Goal: Task Accomplishment & Management: Manage account settings

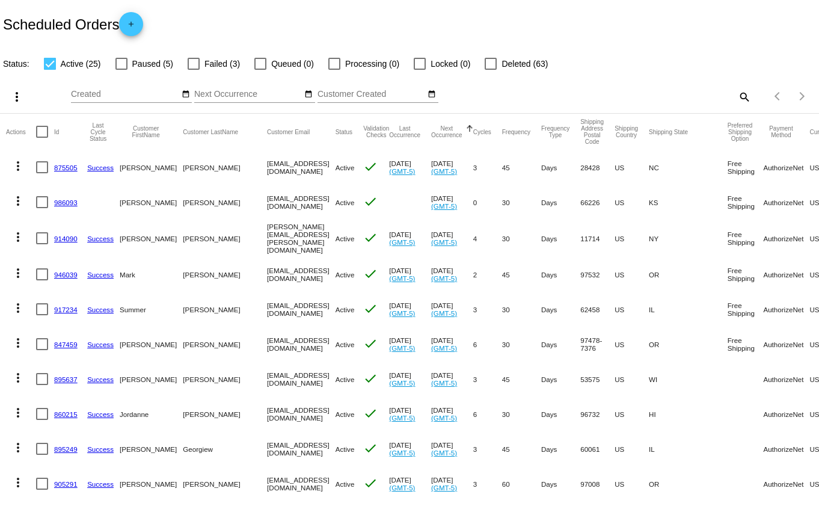
drag, startPoint x: 51, startPoint y: 64, endPoint x: 118, endPoint y: 63, distance: 68.0
click at [51, 64] on div at bounding box center [50, 64] width 12 height 12
click at [50, 70] on input "Active (25)" at bounding box center [49, 70] width 1 height 1
checkbox input "false"
click at [193, 63] on div at bounding box center [194, 64] width 12 height 12
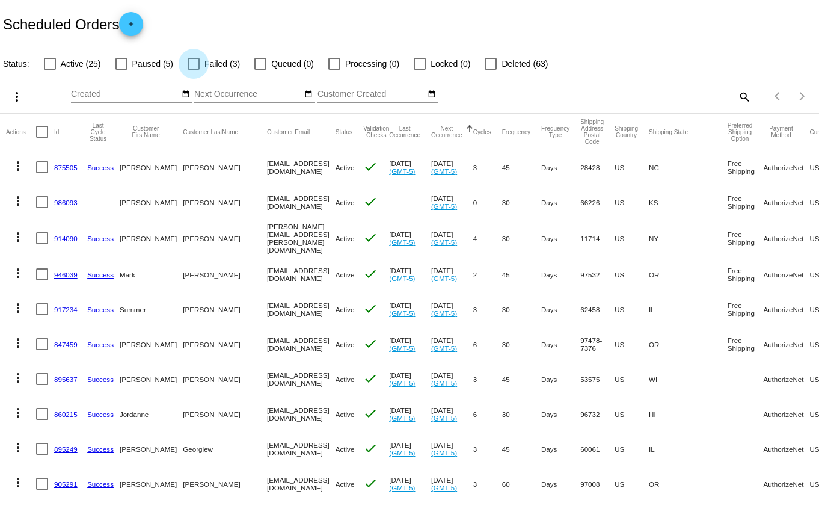
click at [193, 70] on input "Failed (3)" at bounding box center [193, 70] width 1 height 1
checkbox input "true"
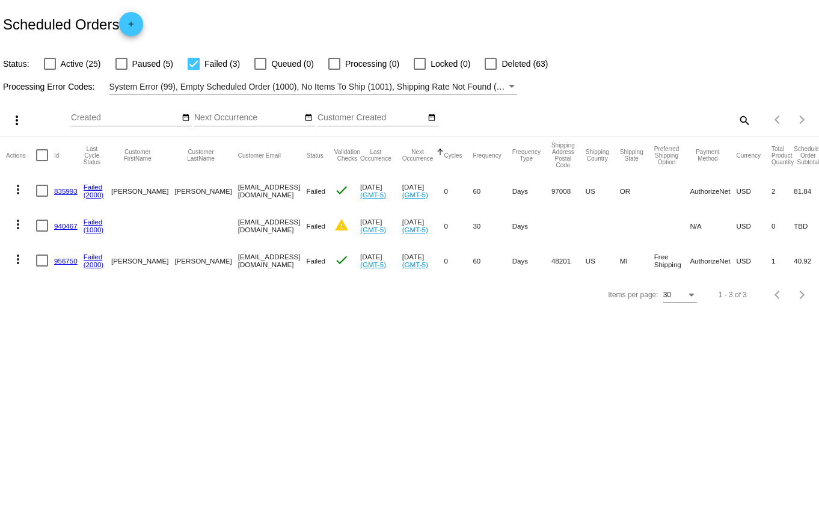
click at [64, 259] on link "956750" at bounding box center [65, 261] width 23 height 8
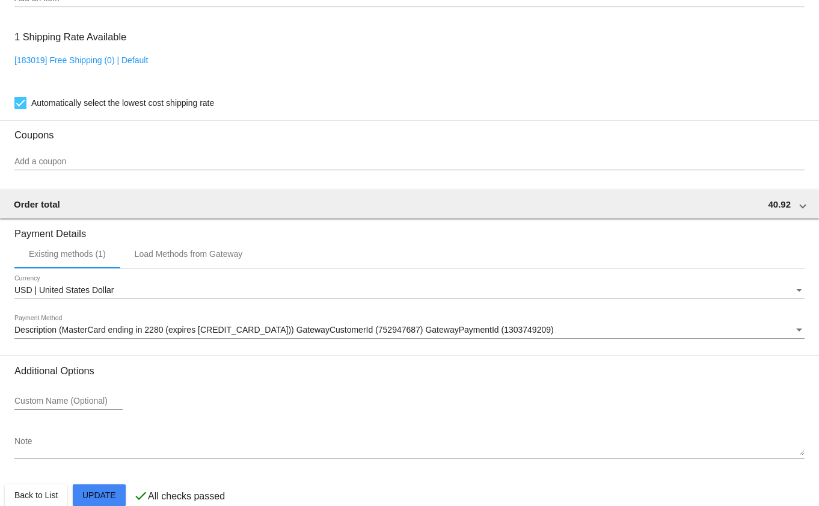
scroll to position [971, 0]
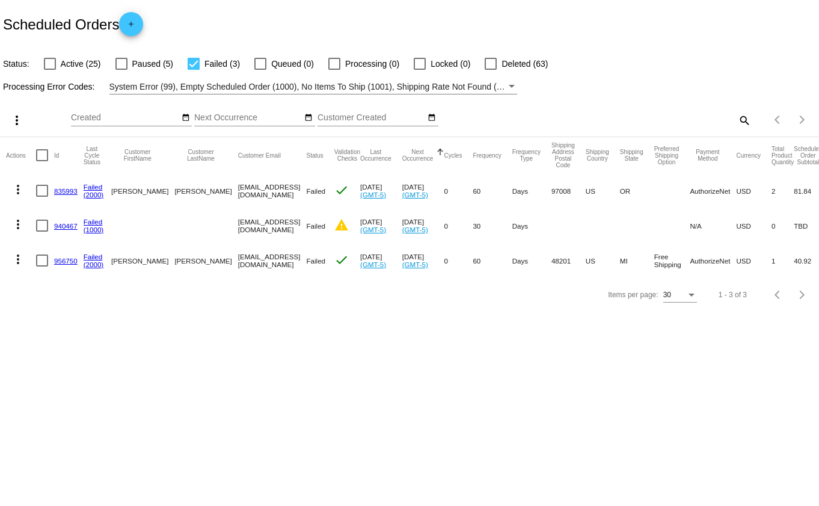
click at [195, 64] on div at bounding box center [194, 64] width 12 height 12
click at [194, 70] on input "Failed (3)" at bounding box center [193, 70] width 1 height 1
checkbox input "false"
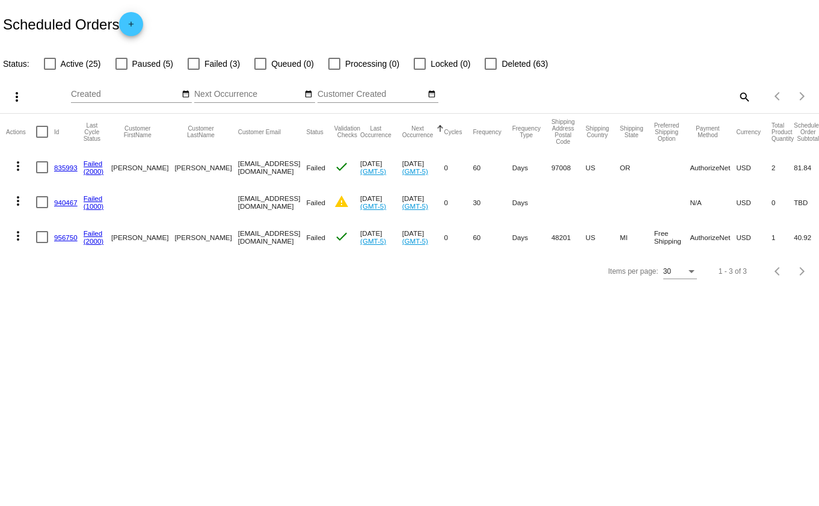
click at [48, 62] on div at bounding box center [50, 64] width 12 height 12
click at [49, 70] on input "Active (25)" at bounding box center [49, 70] width 1 height 1
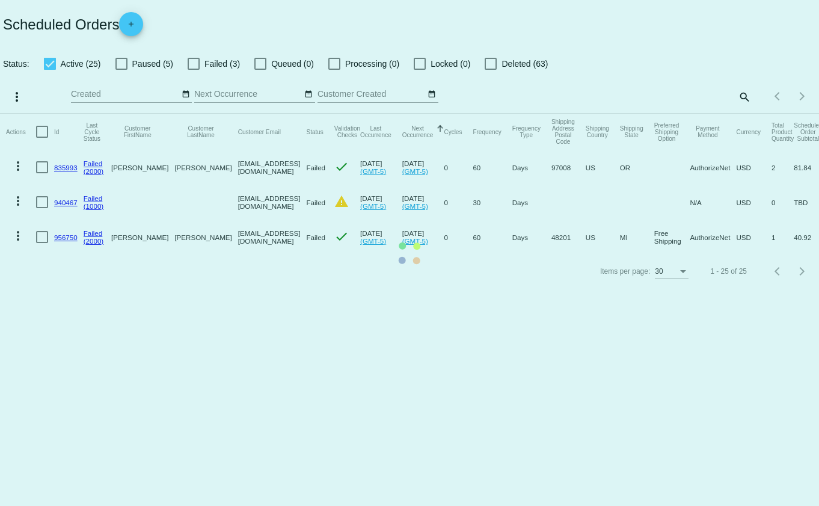
click at [50, 62] on div at bounding box center [50, 64] width 12 height 12
click at [50, 70] on input "Active (25)" at bounding box center [49, 70] width 1 height 1
checkbox input "false"
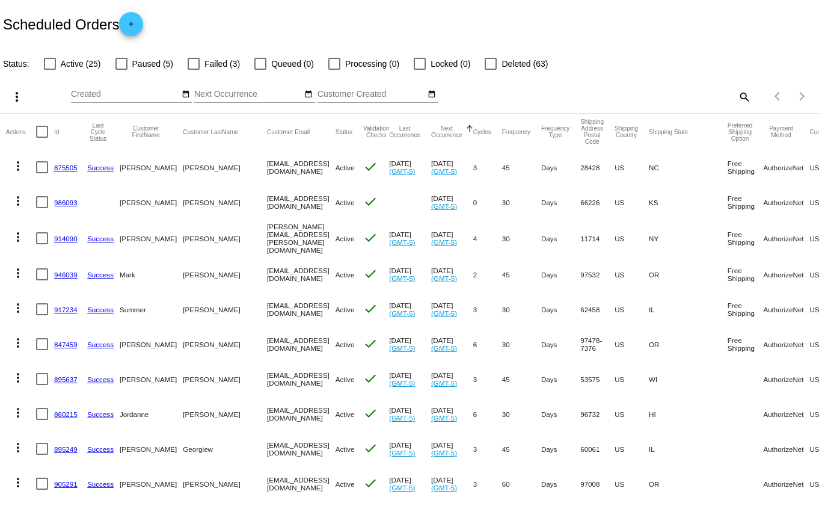
click at [117, 66] on div at bounding box center [121, 64] width 12 height 12
click at [121, 70] on input "Paused (5)" at bounding box center [121, 70] width 1 height 1
checkbox input "true"
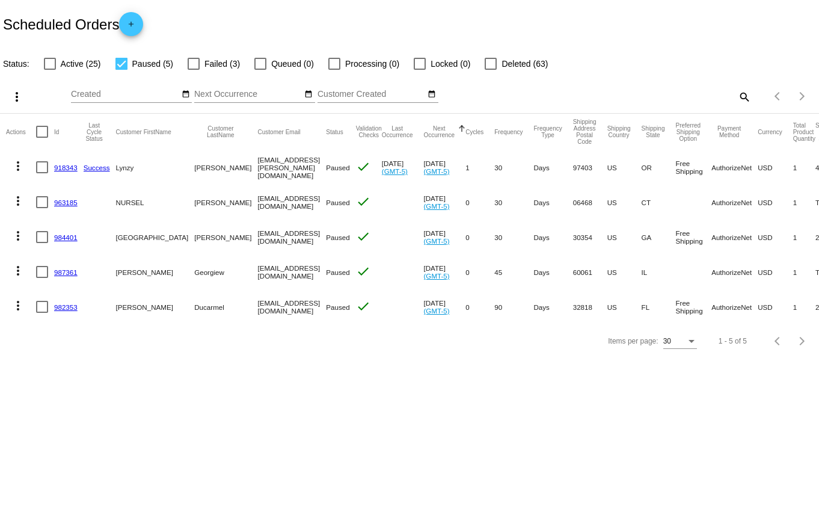
click at [67, 272] on link "987361" at bounding box center [65, 272] width 23 height 8
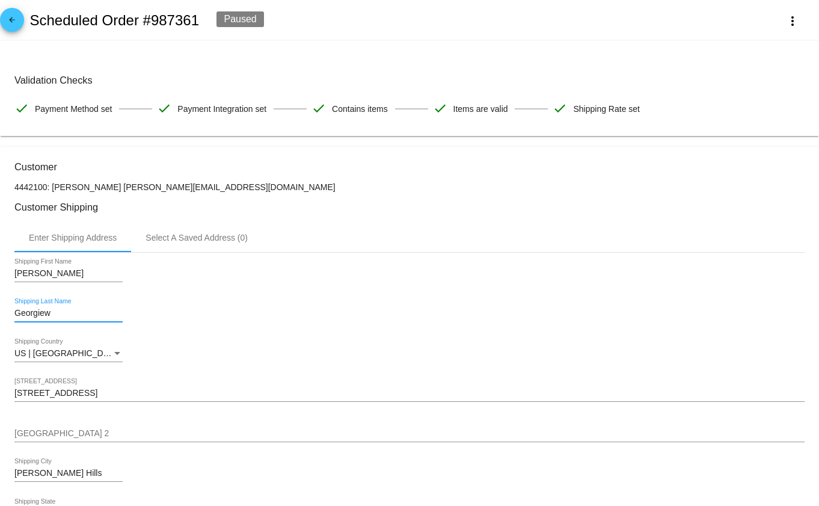
drag, startPoint x: 58, startPoint y: 311, endPoint x: 6, endPoint y: 310, distance: 52.3
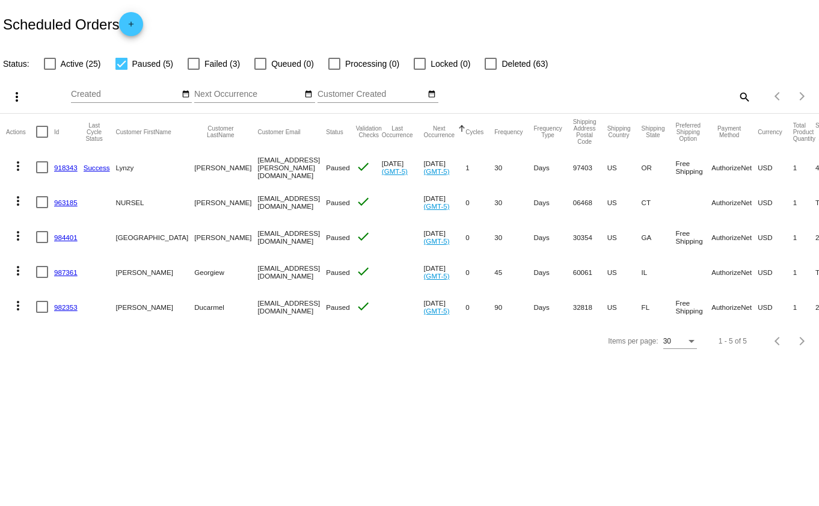
click at [743, 95] on mat-icon "search" at bounding box center [744, 96] width 14 height 19
click at [722, 95] on input "Search" at bounding box center [649, 95] width 204 height 10
type input "[PERSON_NAME]"
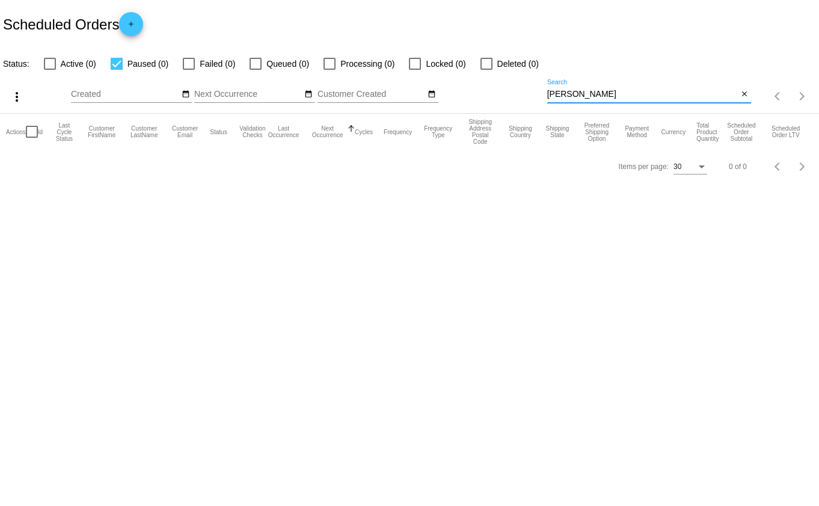
drag, startPoint x: 118, startPoint y: 63, endPoint x: 87, endPoint y: 64, distance: 30.7
click at [117, 63] on div at bounding box center [117, 64] width 12 height 12
click at [117, 70] on input "Paused (0)" at bounding box center [116, 70] width 1 height 1
checkbox input "false"
click at [47, 61] on div at bounding box center [50, 64] width 12 height 12
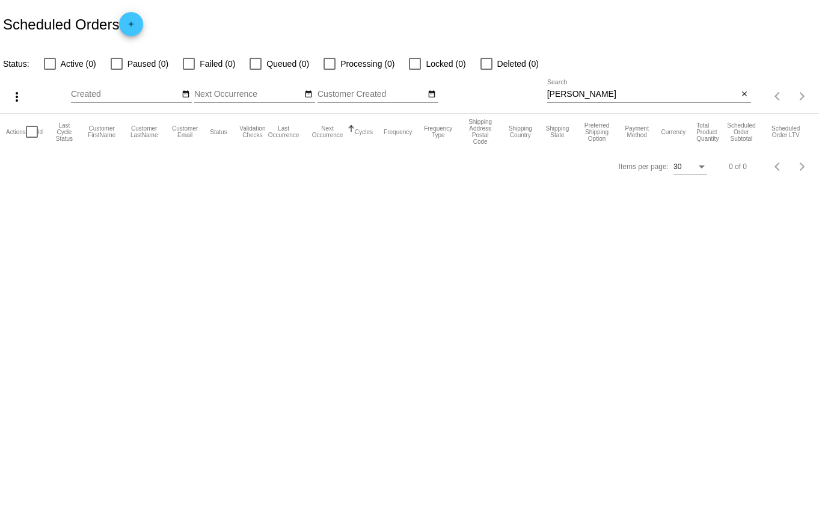
click at [49, 70] on input "Active (0)" at bounding box center [49, 70] width 1 height 1
click at [612, 91] on input "laura nall" at bounding box center [642, 95] width 191 height 10
click at [607, 93] on input "laura nall" at bounding box center [642, 95] width 191 height 10
drag, startPoint x: 601, startPoint y: 91, endPoint x: 507, endPoint y: 101, distance: 94.9
click at [507, 101] on div "more_vert Aug Jan Feb Mar Apr 1" at bounding box center [409, 92] width 819 height 43
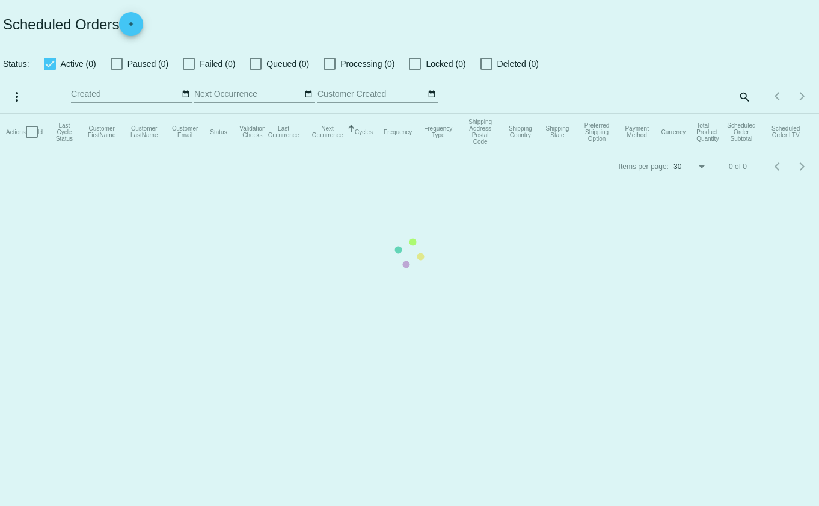
click at [46, 61] on div at bounding box center [50, 64] width 12 height 12
click at [49, 70] on input "Active (0)" at bounding box center [49, 70] width 1 height 1
checkbox input "false"
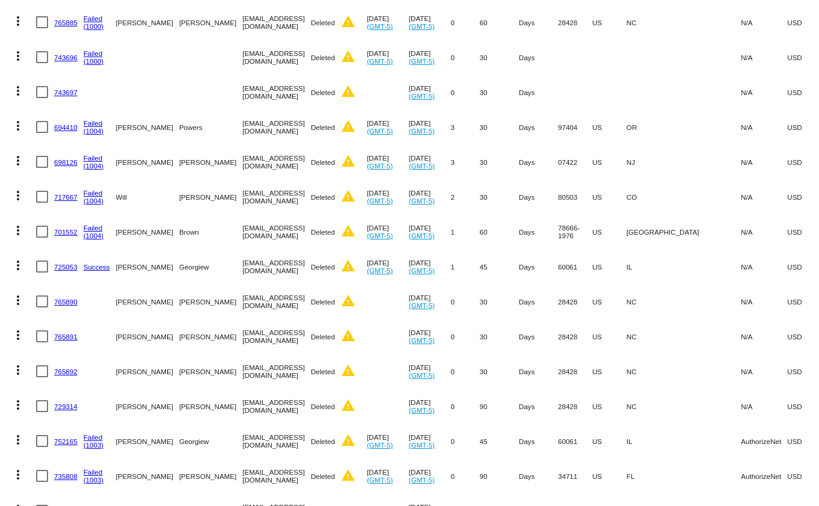
scroll to position [735, 0]
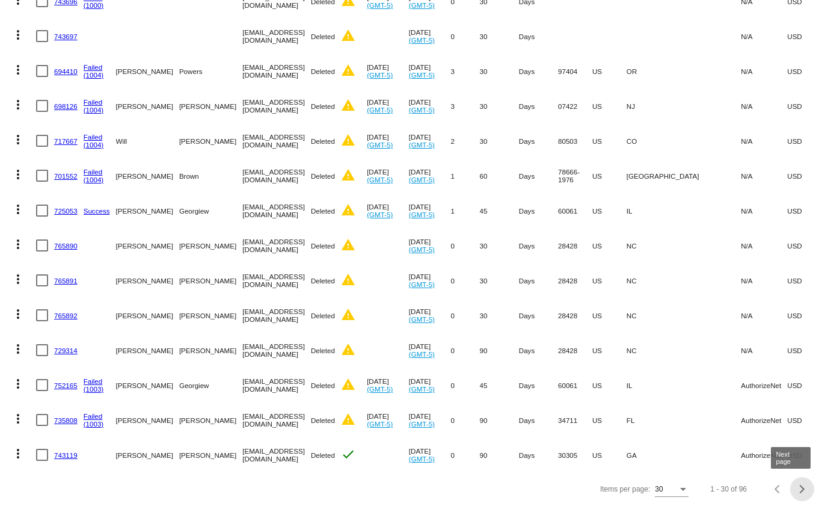
click at [796, 489] on div "Next page" at bounding box center [800, 489] width 8 height 8
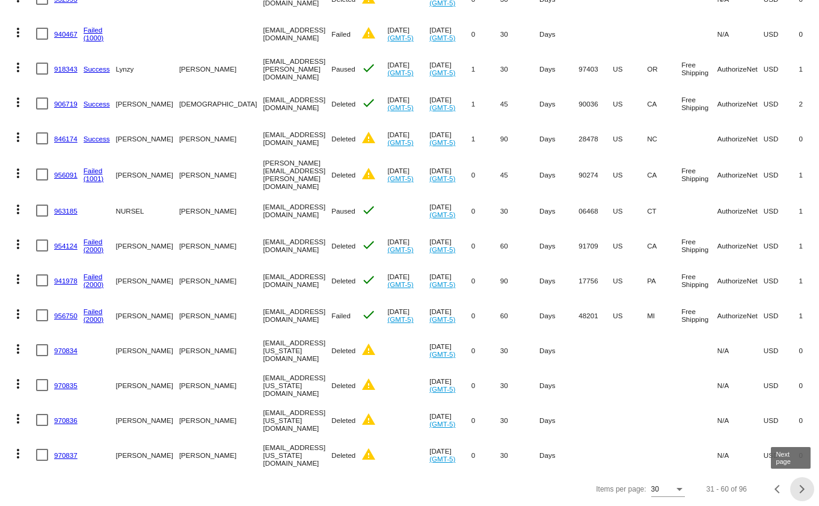
click at [796, 487] on div "Next page" at bounding box center [800, 489] width 8 height 8
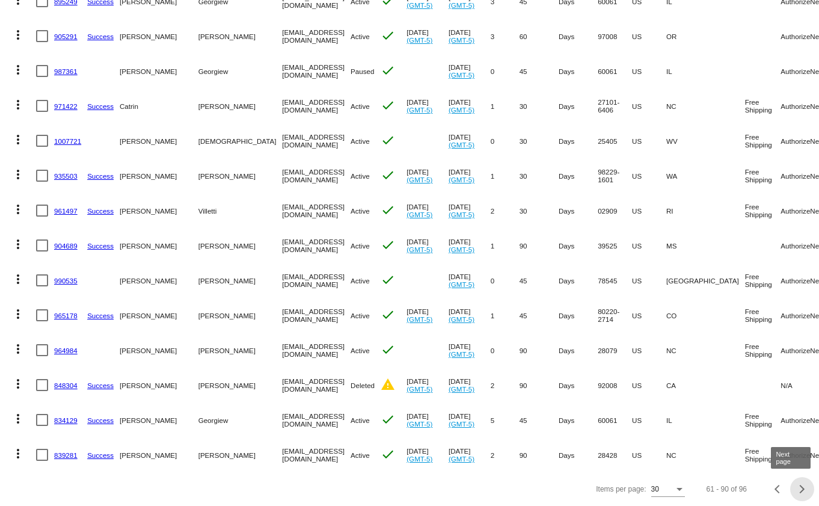
click at [796, 489] on div "Next page" at bounding box center [800, 489] width 8 height 8
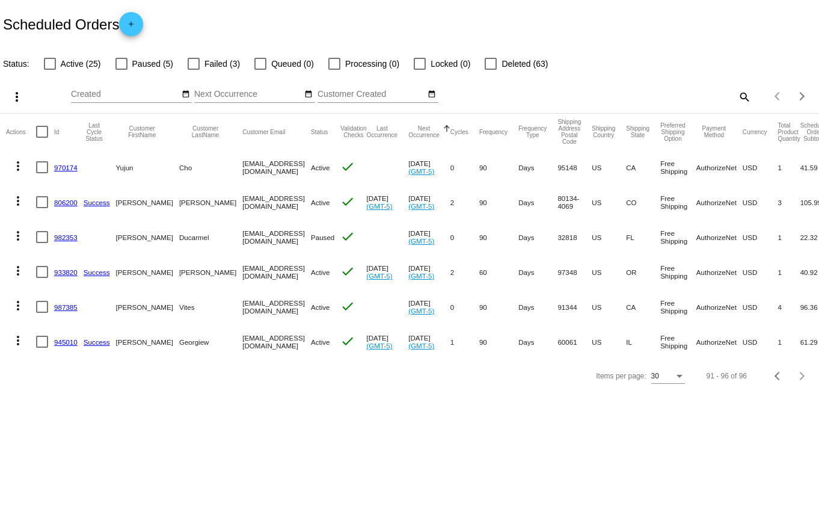
scroll to position [0, 0]
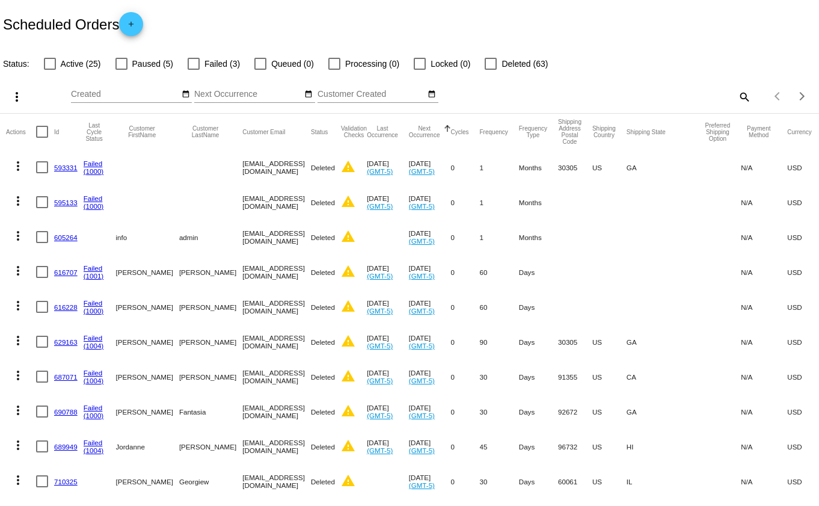
click at [117, 63] on div at bounding box center [121, 64] width 12 height 12
click at [121, 70] on input "Paused (5)" at bounding box center [121, 70] width 1 height 1
checkbox input "true"
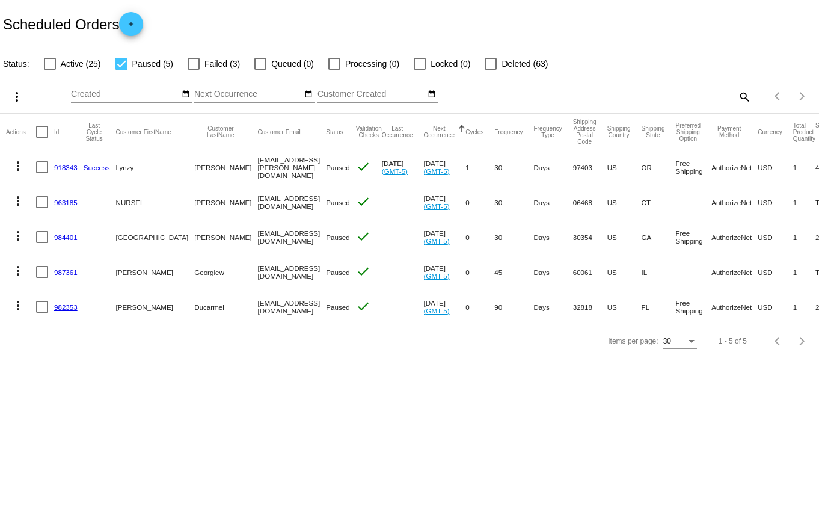
click at [61, 272] on link "987361" at bounding box center [65, 272] width 23 height 8
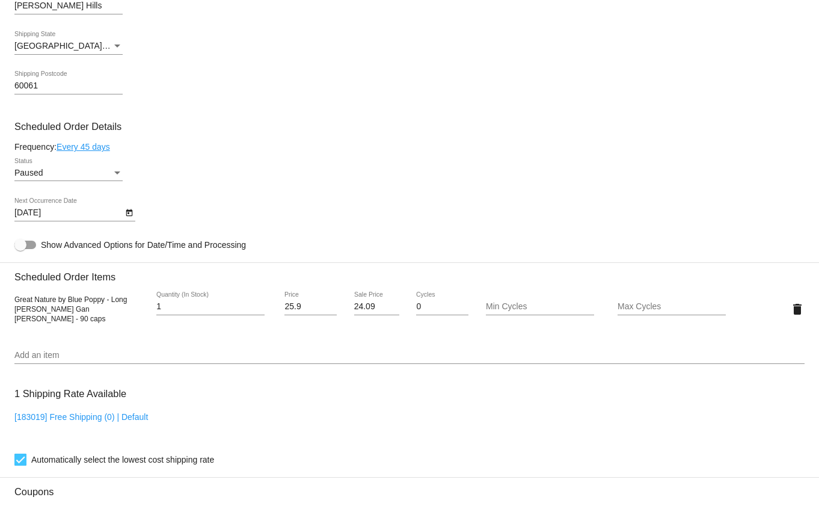
scroll to position [534, 0]
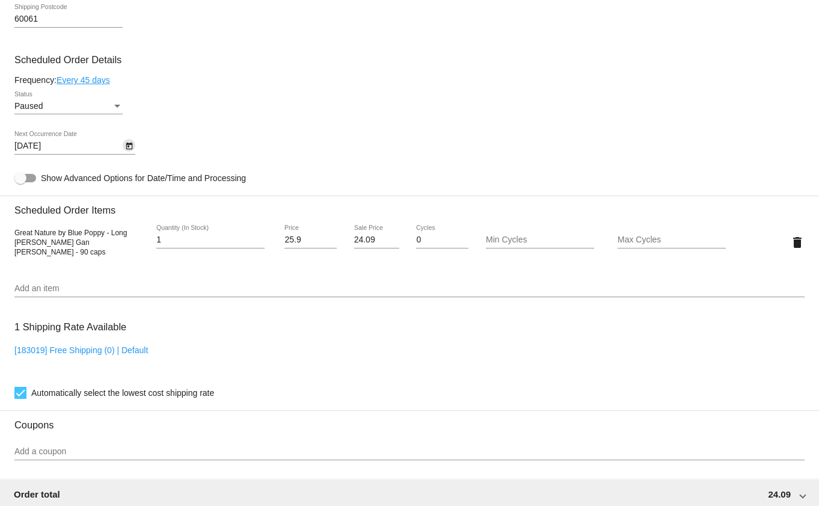
click at [125, 143] on icon "Open calendar" at bounding box center [129, 146] width 8 height 14
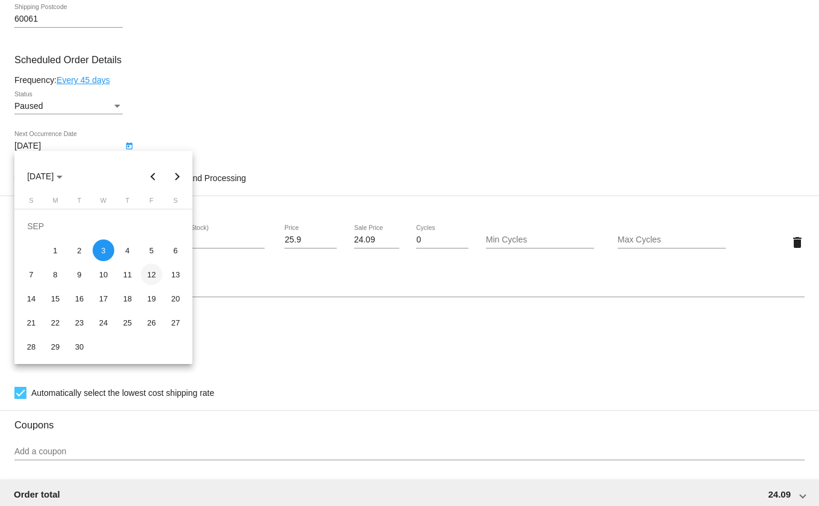
click at [152, 275] on div "12" at bounding box center [152, 274] width 22 height 22
type input "9/12/2025"
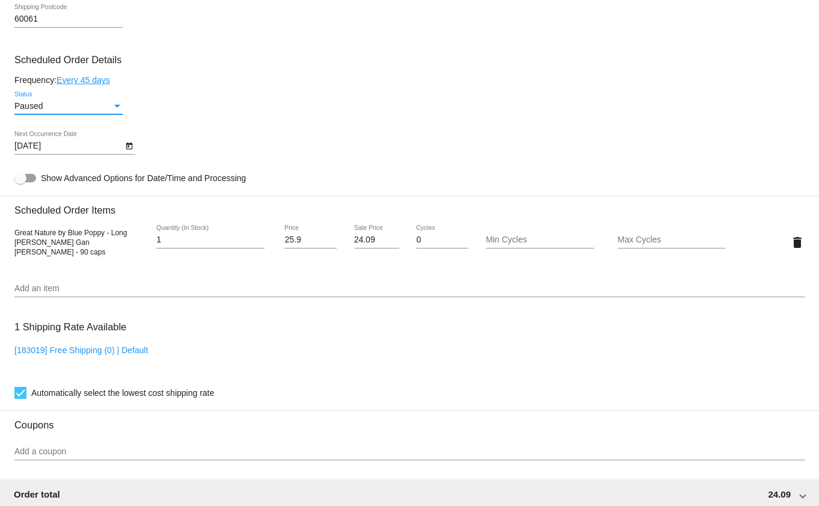
click at [117, 105] on div "Status" at bounding box center [117, 106] width 6 height 3
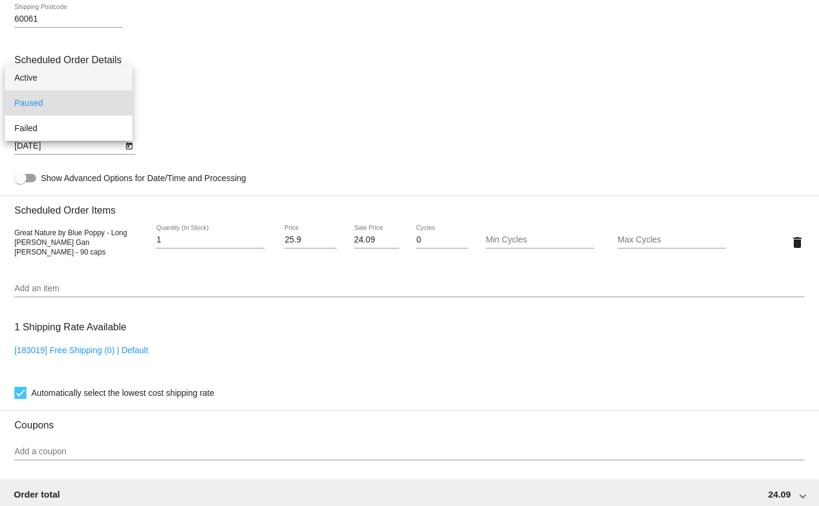
click at [64, 79] on span "Active" at bounding box center [68, 77] width 108 height 25
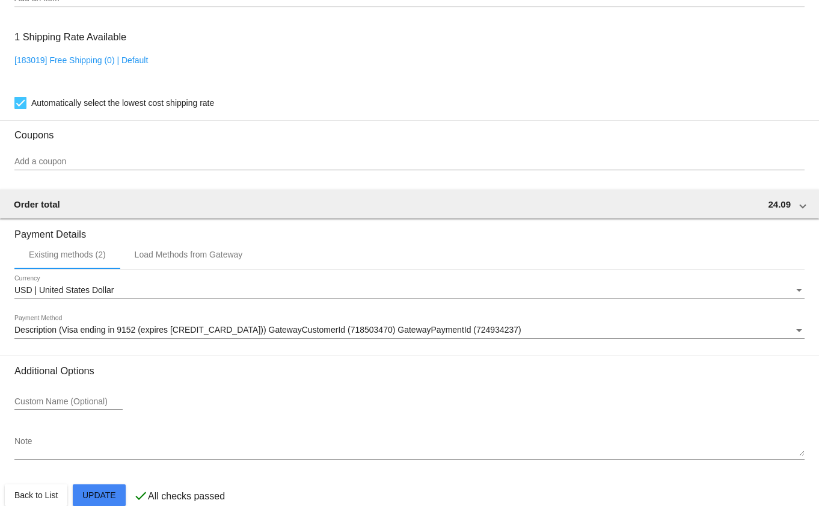
scroll to position [837, 0]
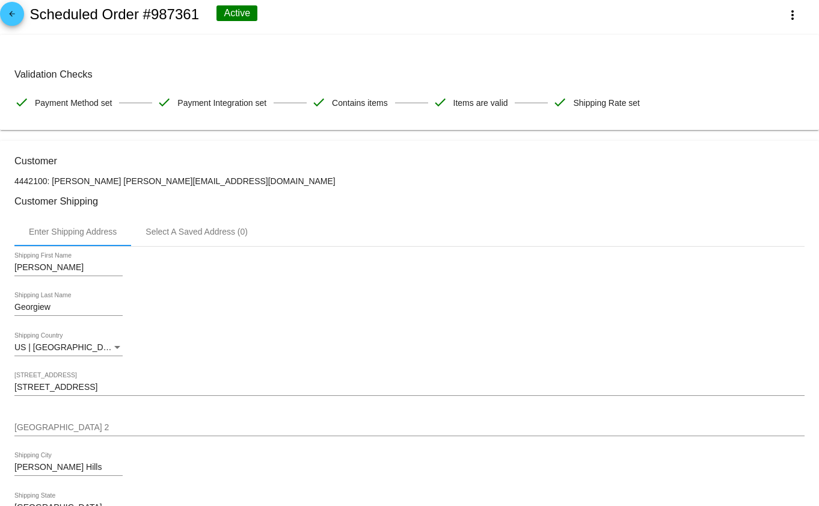
scroll to position [0, 0]
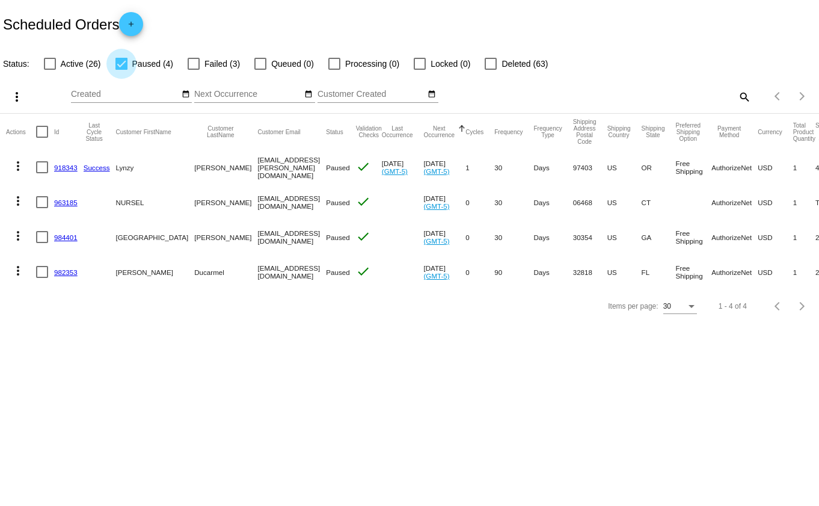
click at [118, 61] on div at bounding box center [121, 64] width 12 height 12
click at [121, 70] on input "Paused (4)" at bounding box center [121, 70] width 1 height 1
checkbox input "false"
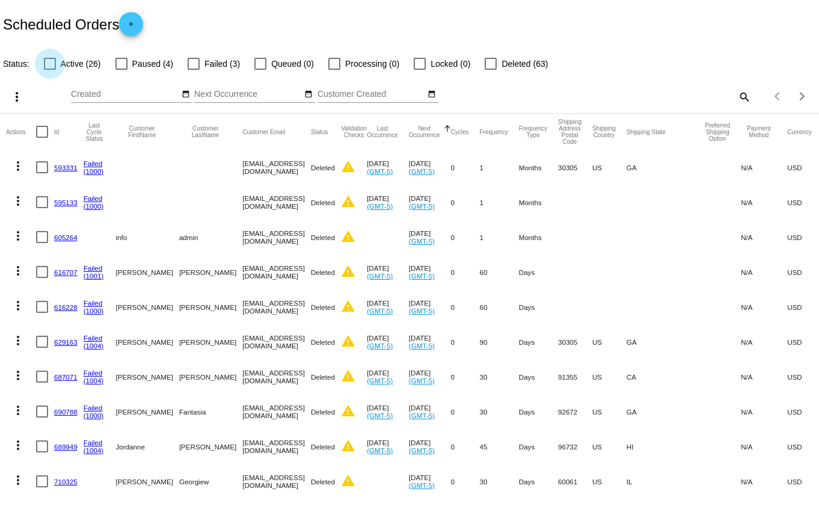
click at [49, 61] on div at bounding box center [50, 64] width 12 height 12
click at [49, 70] on input "Active (26)" at bounding box center [49, 70] width 1 height 1
checkbox input "true"
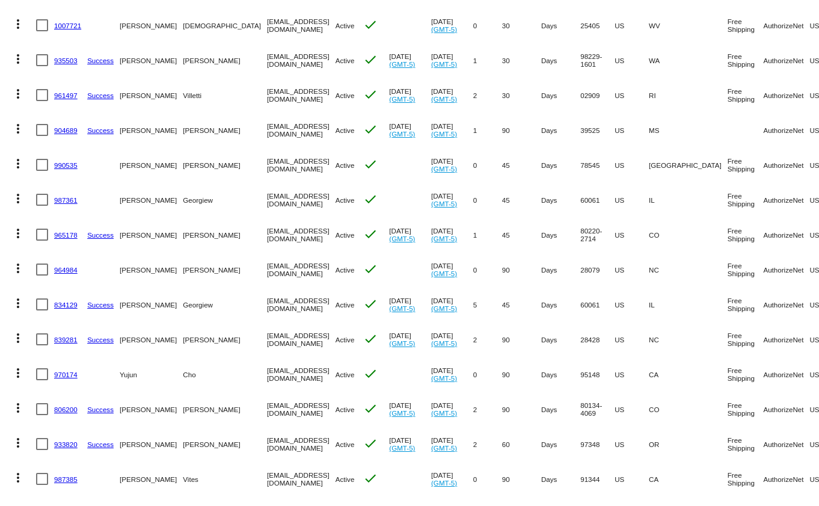
scroll to position [461, 0]
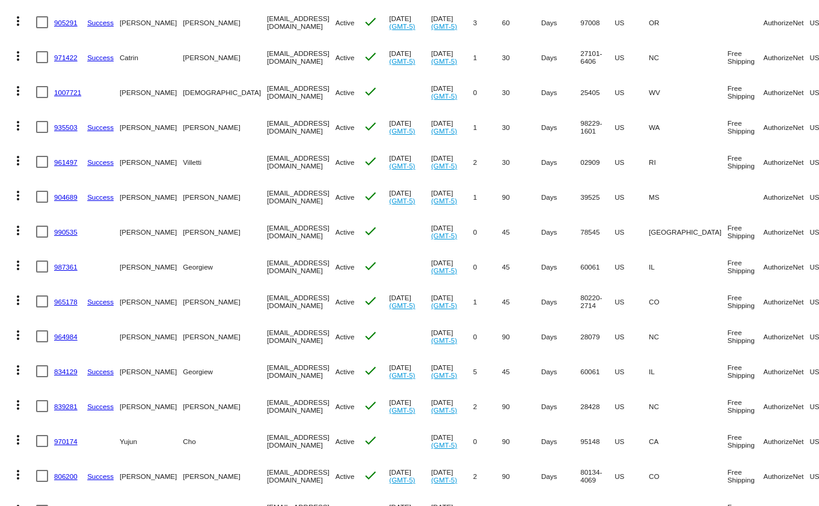
click at [17, 263] on mat-icon "more_vert" at bounding box center [18, 265] width 14 height 14
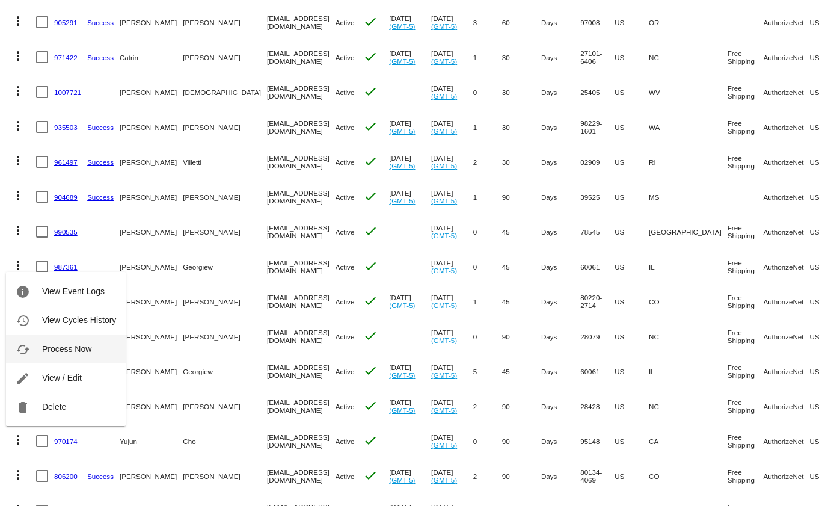
click at [72, 349] on span "Process Now" at bounding box center [66, 349] width 49 height 10
